Goal: Task Accomplishment & Management: Manage account settings

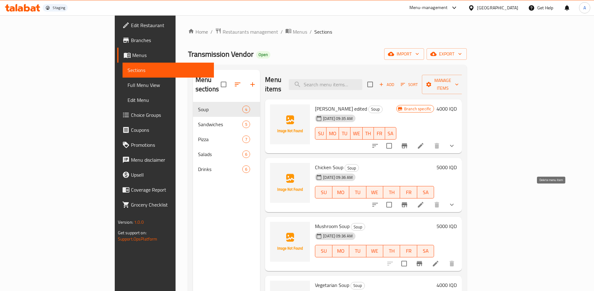
click at [424, 201] on icon at bounding box center [420, 204] width 7 height 7
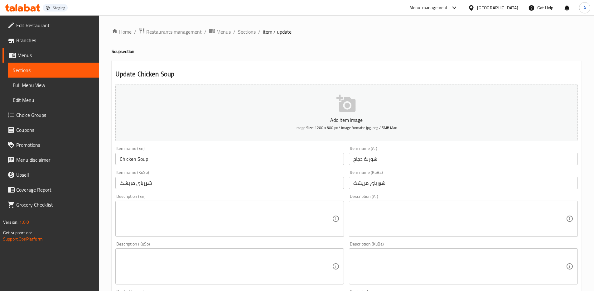
click at [203, 158] on input "Chicken Soup" at bounding box center [229, 159] width 229 height 12
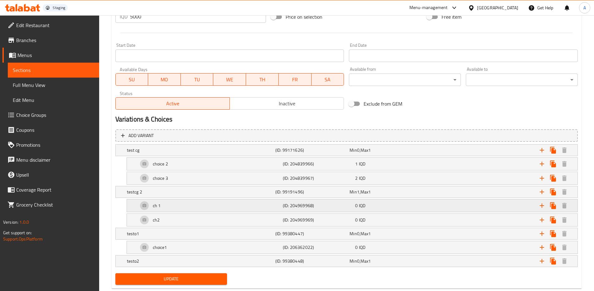
scroll to position [325, 0]
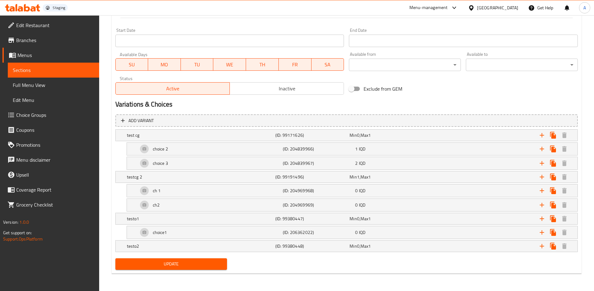
type input "Chicken Soup edited"
click at [198, 268] on button "Update" at bounding box center [171, 264] width 112 height 12
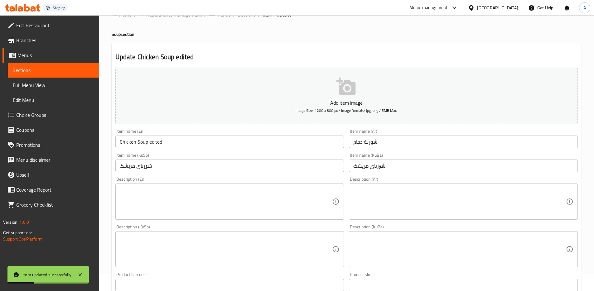
scroll to position [0, 0]
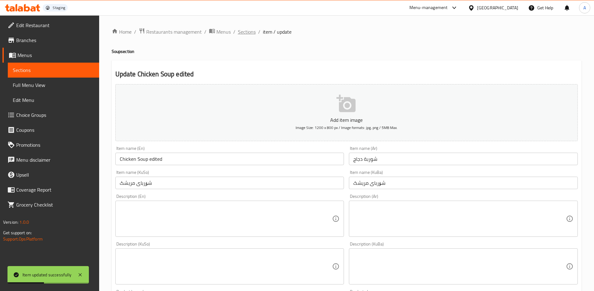
click at [247, 33] on span "Sections" at bounding box center [247, 31] width 18 height 7
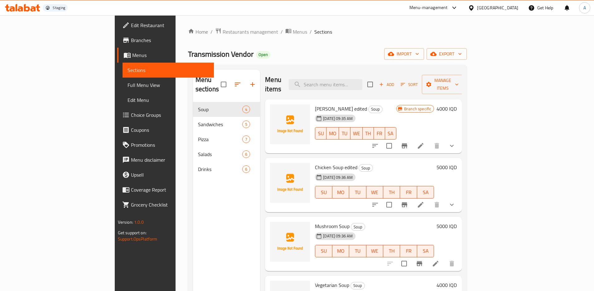
click at [385, 47] on div "Home / Restaurants management / Menus / Sections Transmission Vendor Open impor…" at bounding box center [327, 197] width 279 height 338
click at [429, 140] on li at bounding box center [420, 145] width 17 height 11
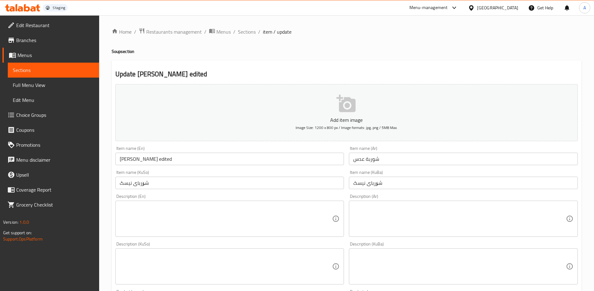
click at [180, 157] on input "[PERSON_NAME] edited" at bounding box center [229, 159] width 229 height 12
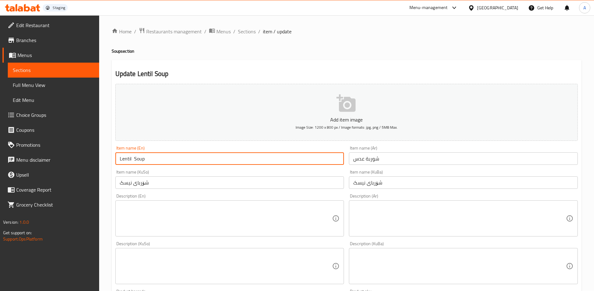
scroll to position [242, 0]
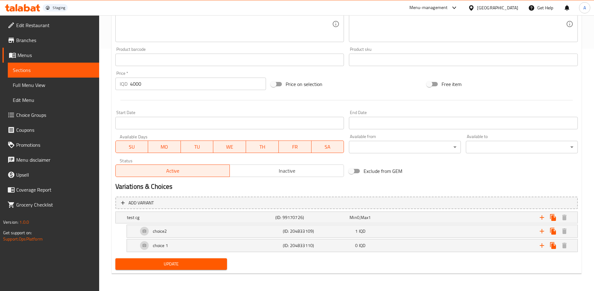
type input "Lentil Soup"
click at [204, 268] on button "Update" at bounding box center [171, 264] width 112 height 12
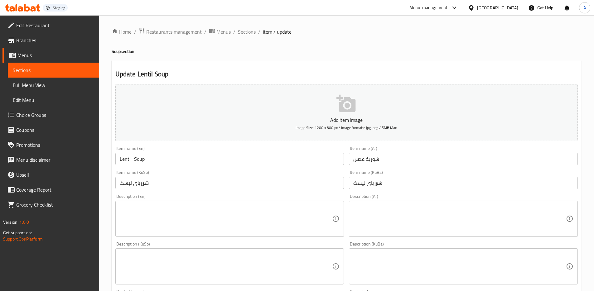
click at [246, 32] on span "Sections" at bounding box center [247, 31] width 18 height 7
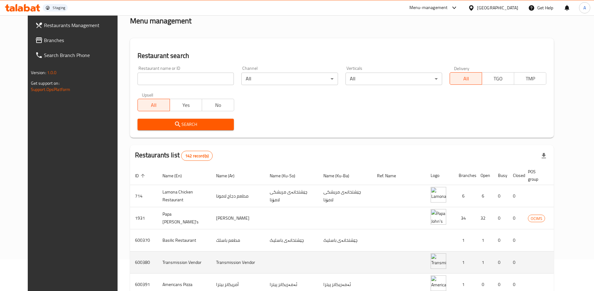
scroll to position [32, 0]
click at [596, 261] on icon "enhanced table" at bounding box center [597, 262] width 2 height 2
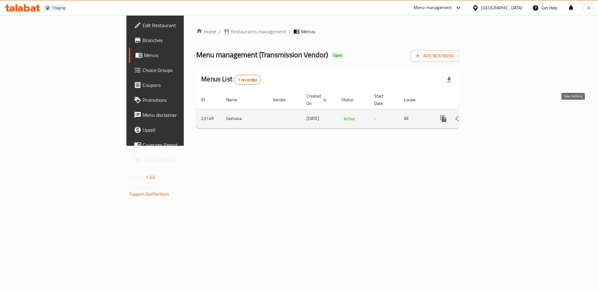
click at [492, 115] on icon "enhanced table" at bounding box center [488, 118] width 7 height 7
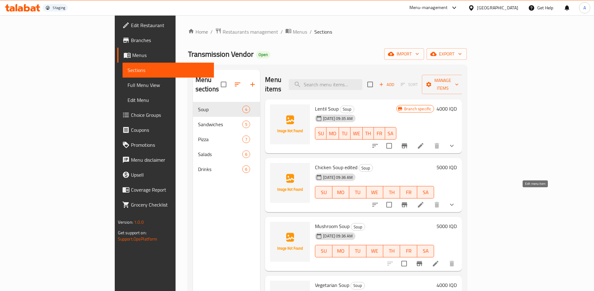
click at [423, 202] on icon at bounding box center [421, 205] width 6 height 6
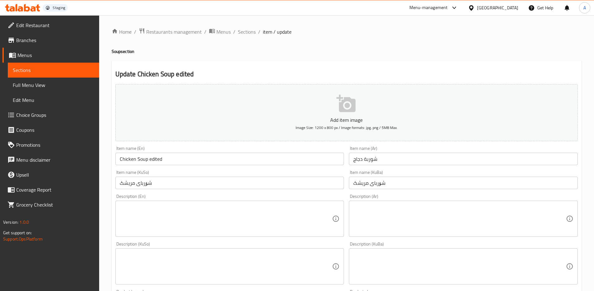
click at [180, 162] on input "Chicken Soup edited" at bounding box center [229, 159] width 229 height 12
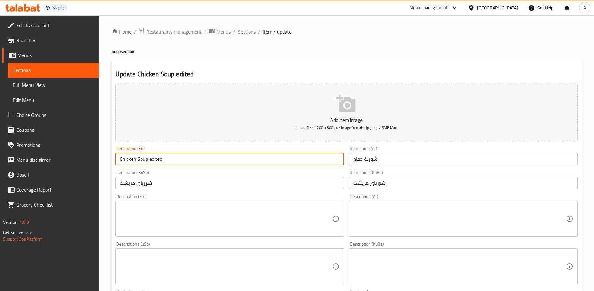
click at [158, 159] on input "Chicken Soup edited" at bounding box center [229, 159] width 229 height 12
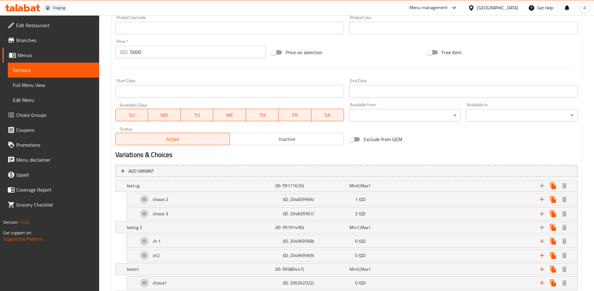
scroll to position [325, 0]
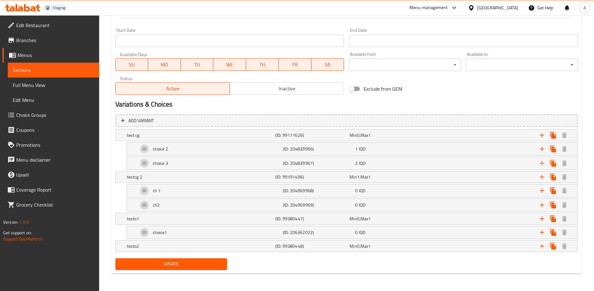
type input "Chicken Soup"
click at [183, 262] on span "Update" at bounding box center [171, 264] width 102 height 8
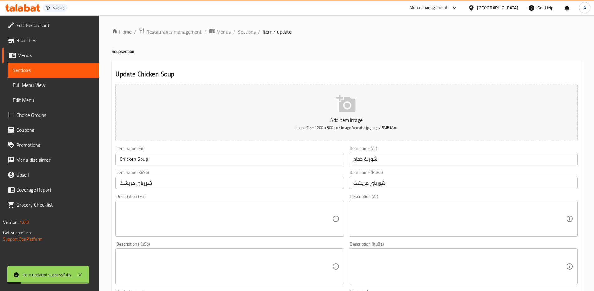
click at [249, 34] on span "Sections" at bounding box center [247, 31] width 18 height 7
